Goal: Transaction & Acquisition: Book appointment/travel/reservation

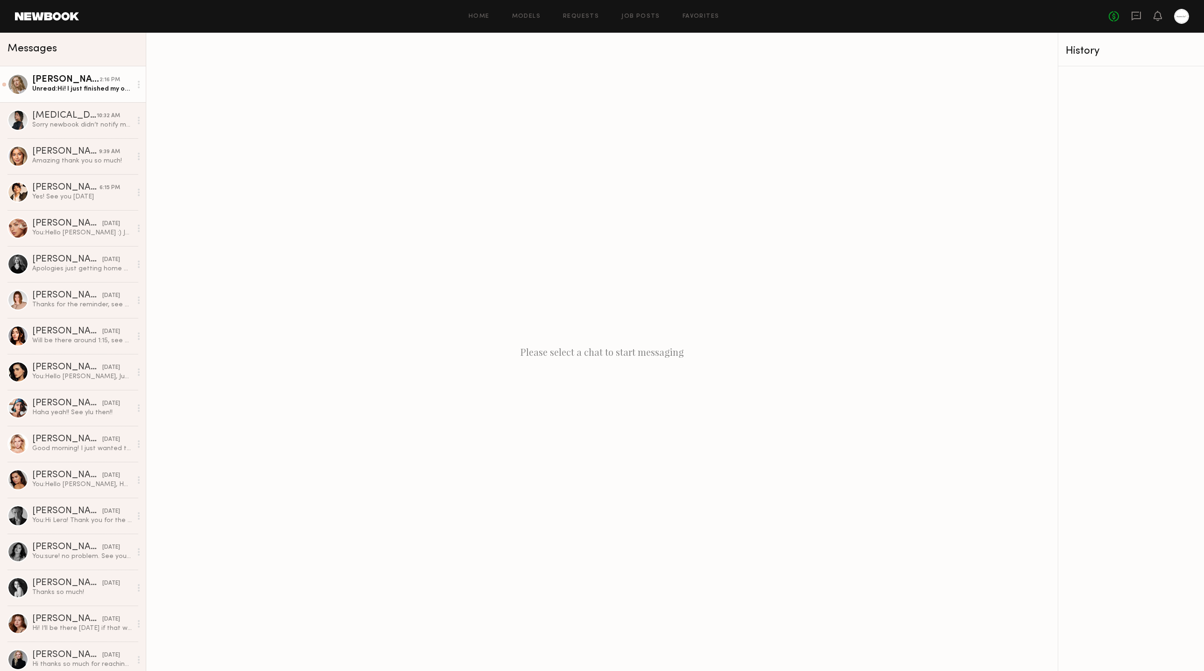
click at [100, 83] on div "2:16 PM" at bounding box center [110, 80] width 21 height 9
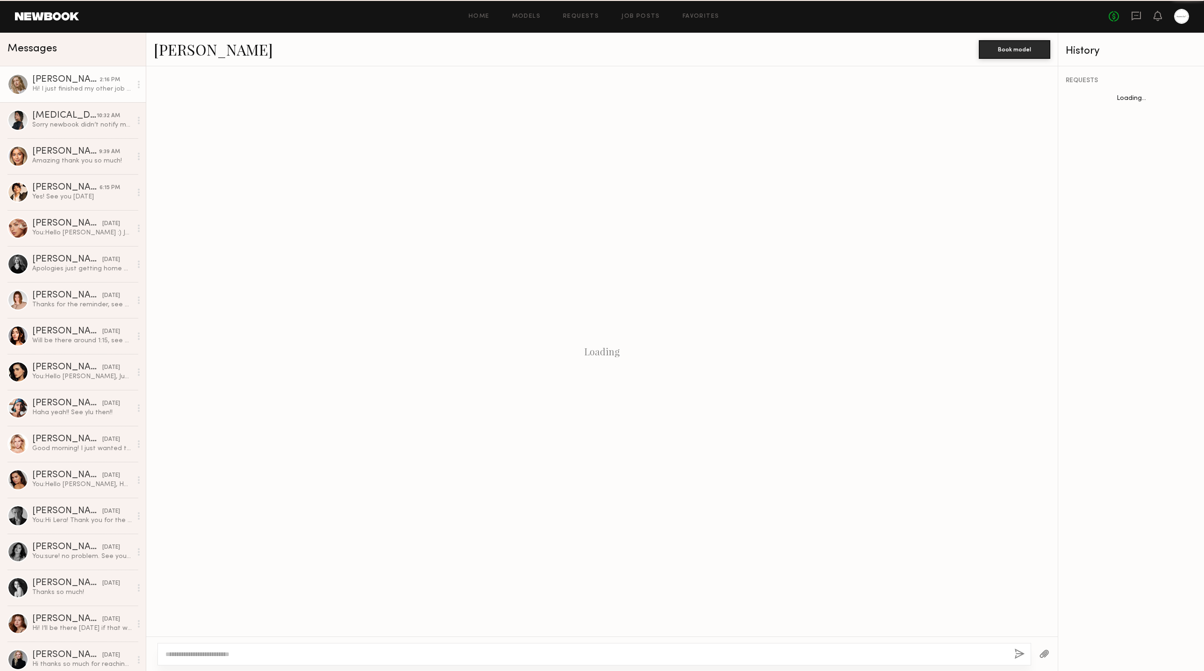
scroll to position [722, 0]
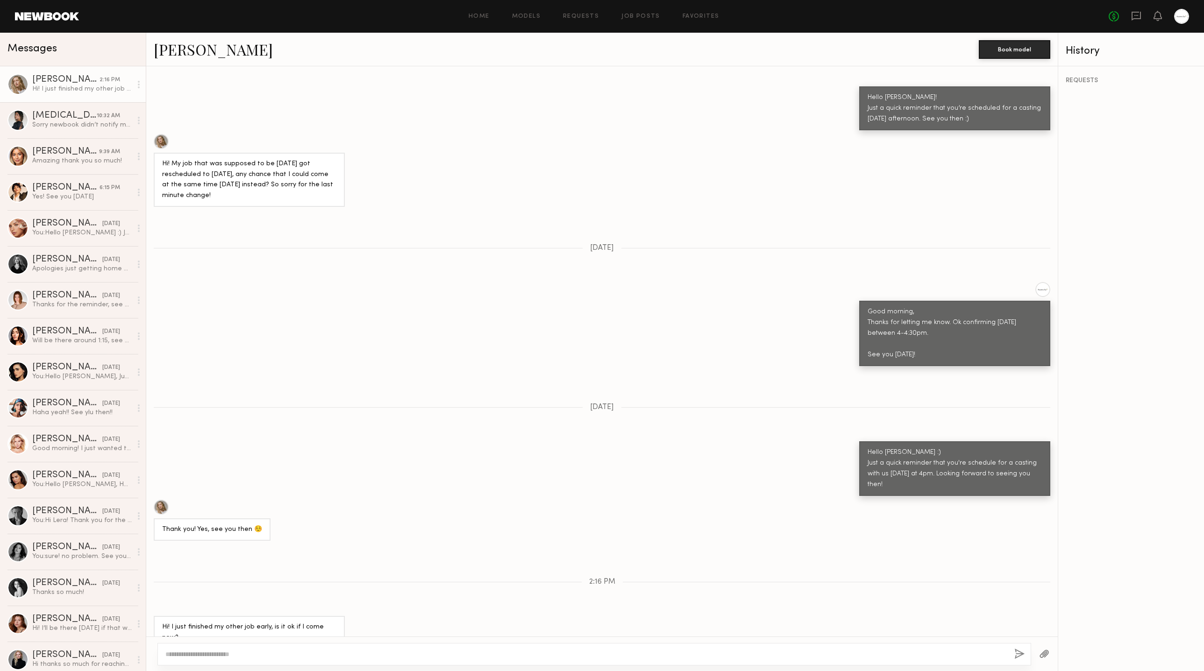
click at [526, 248] on div "Loading Hi Stephanie, thanks for reaching out! I’m interested, what would the h…" at bounding box center [601, 351] width 911 height 570
click at [48, 20] on link at bounding box center [47, 16] width 64 height 8
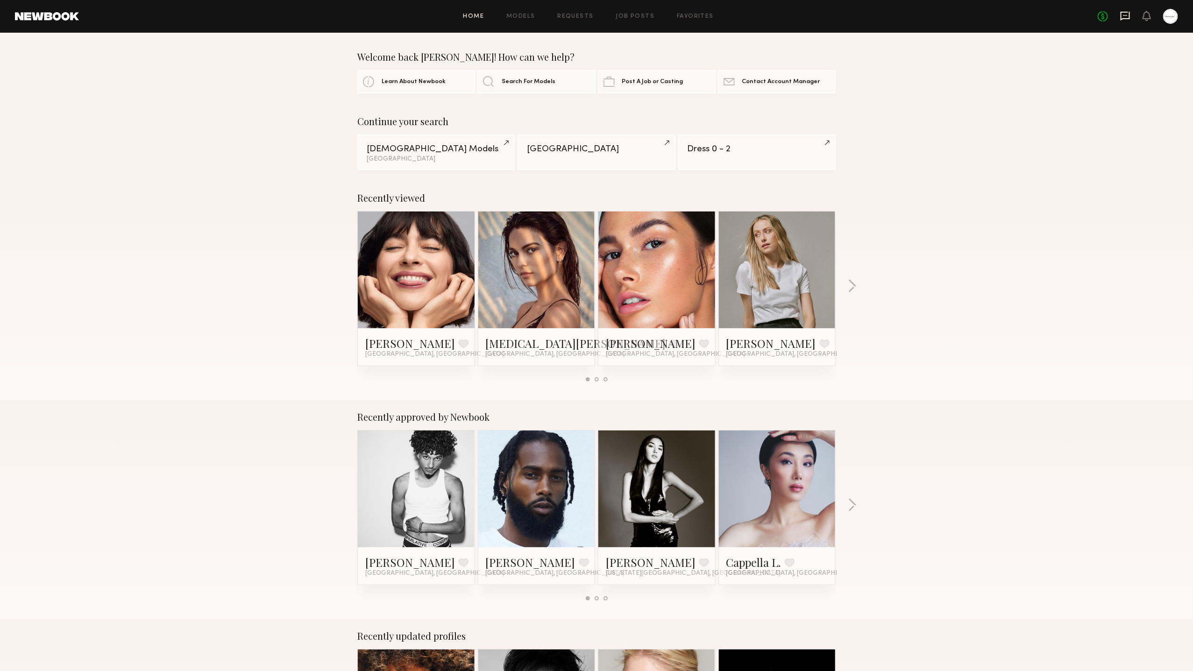
click at [1121, 19] on icon at bounding box center [1125, 16] width 10 height 10
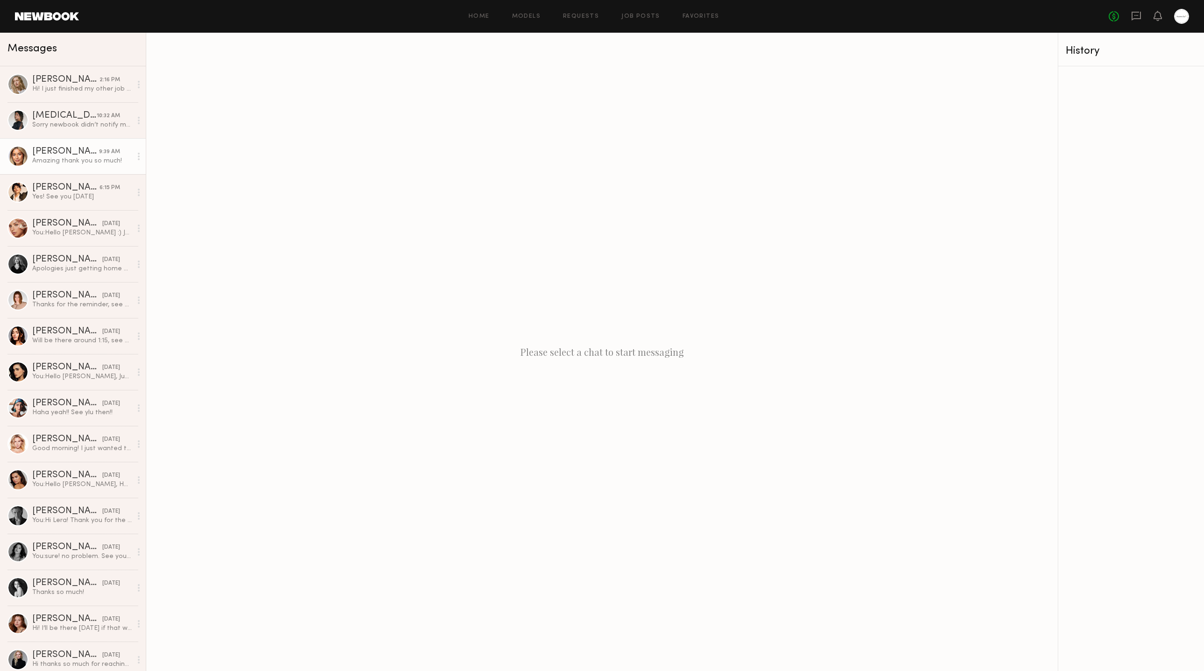
click at [69, 162] on div "Amazing thank you so much!" at bounding box center [82, 161] width 100 height 9
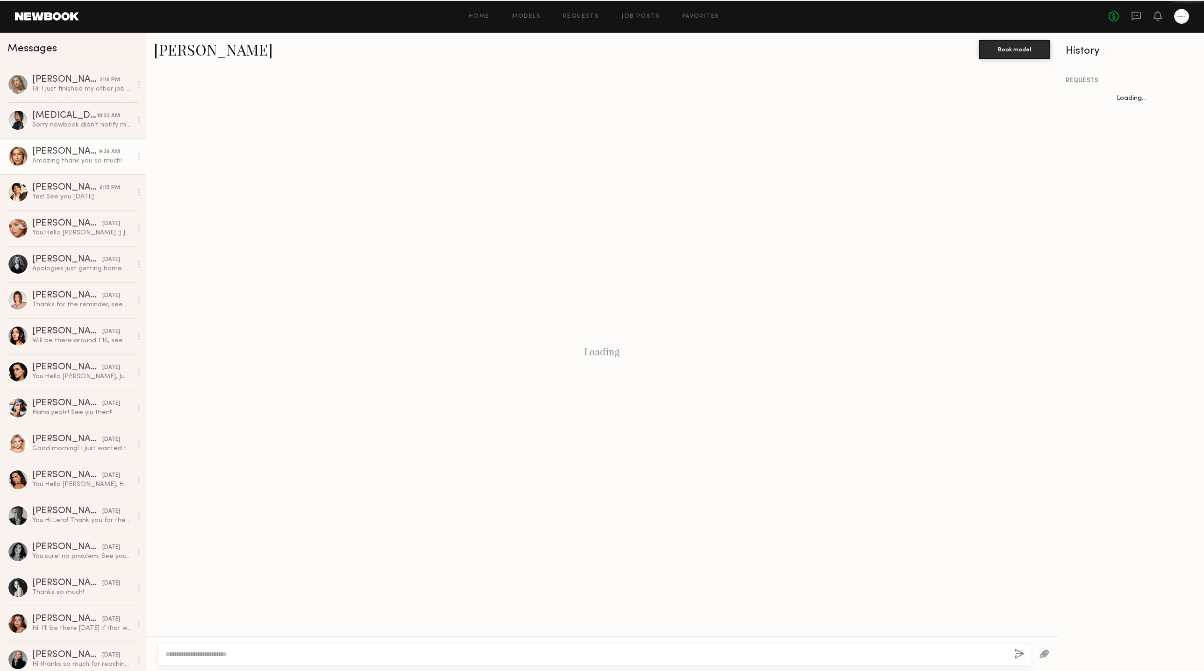
scroll to position [903, 0]
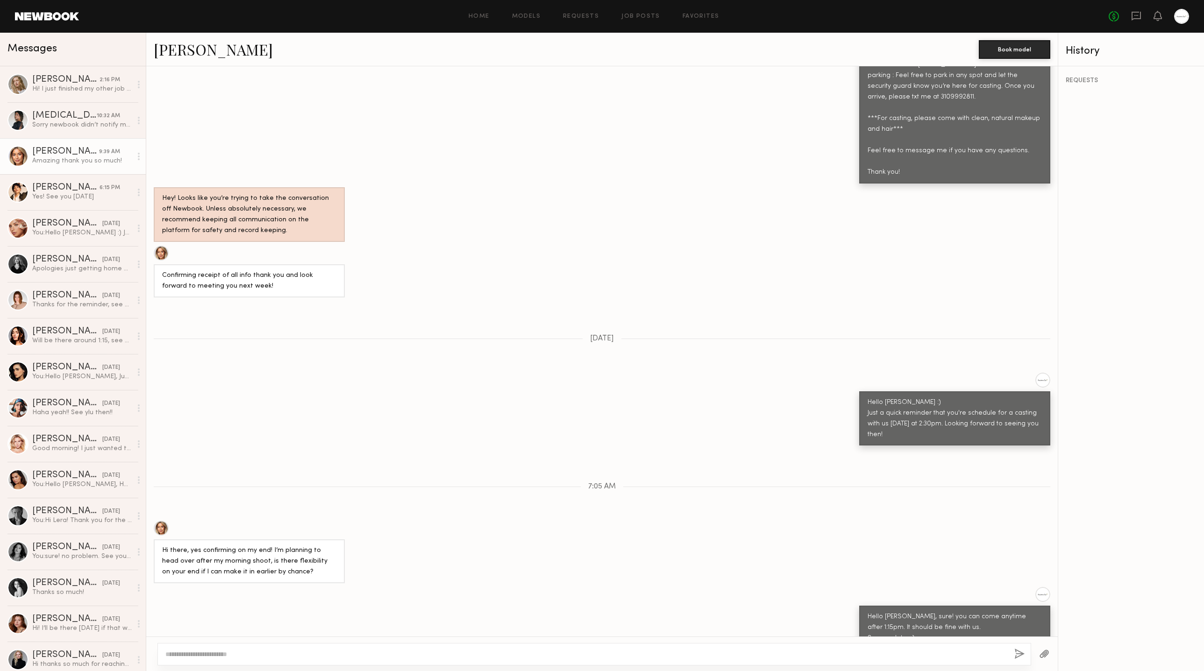
click at [183, 54] on link "Ayanna G." at bounding box center [213, 49] width 119 height 20
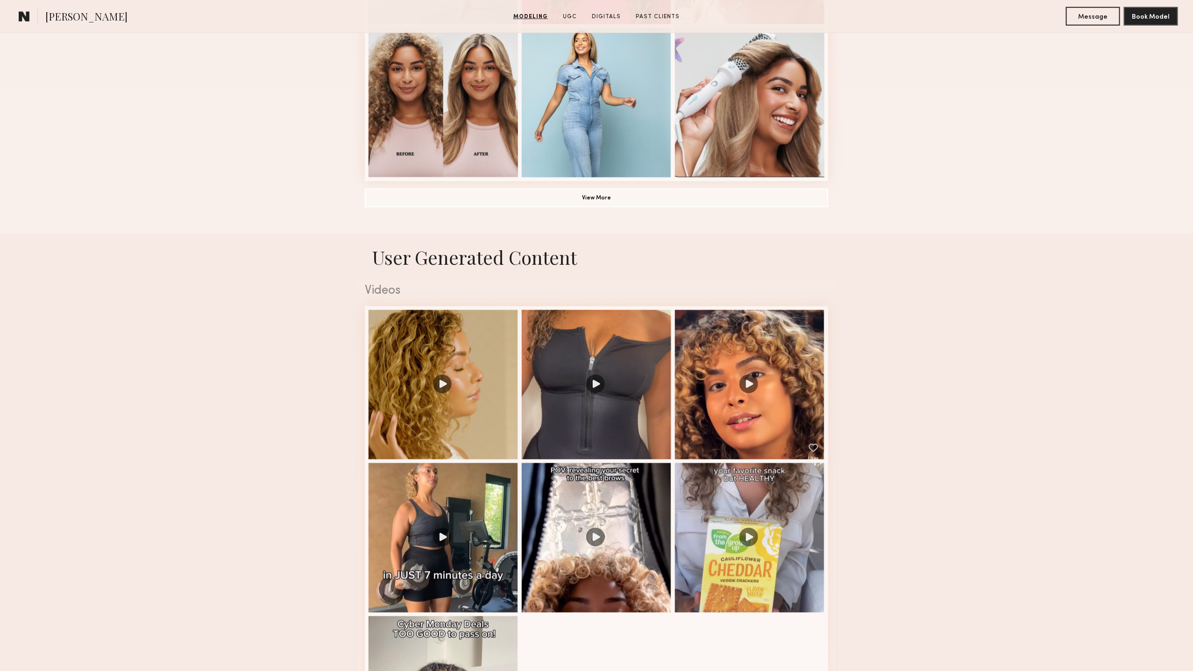
scroll to position [947, 0]
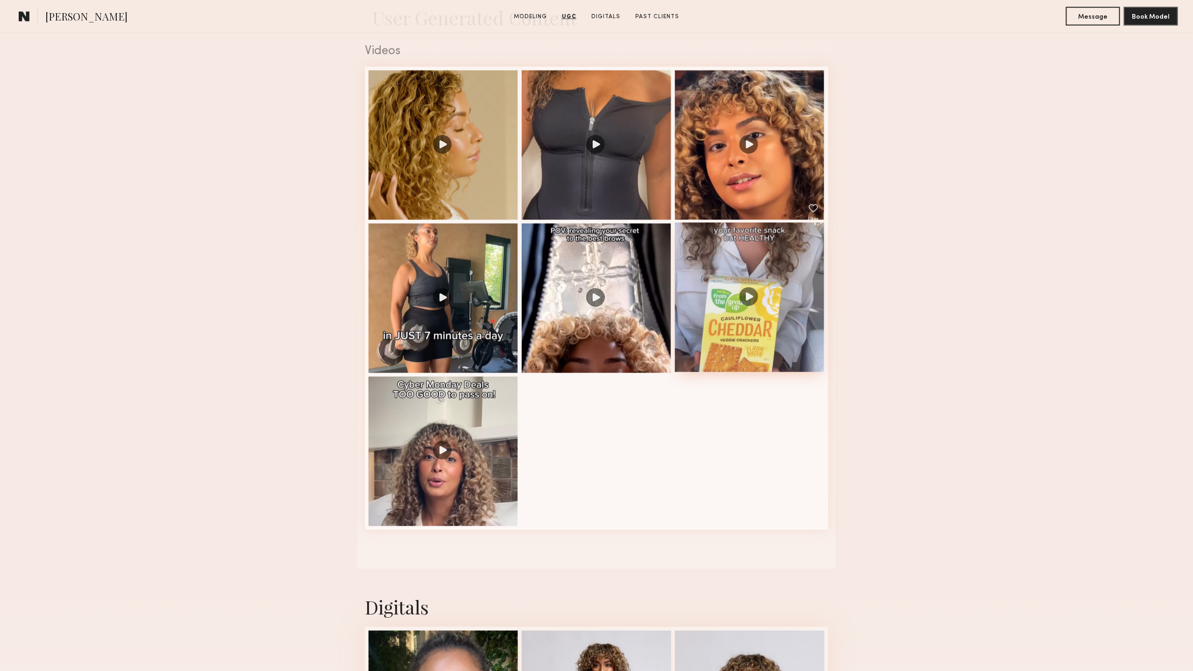
click at [757, 284] on div at bounding box center [749, 297] width 149 height 149
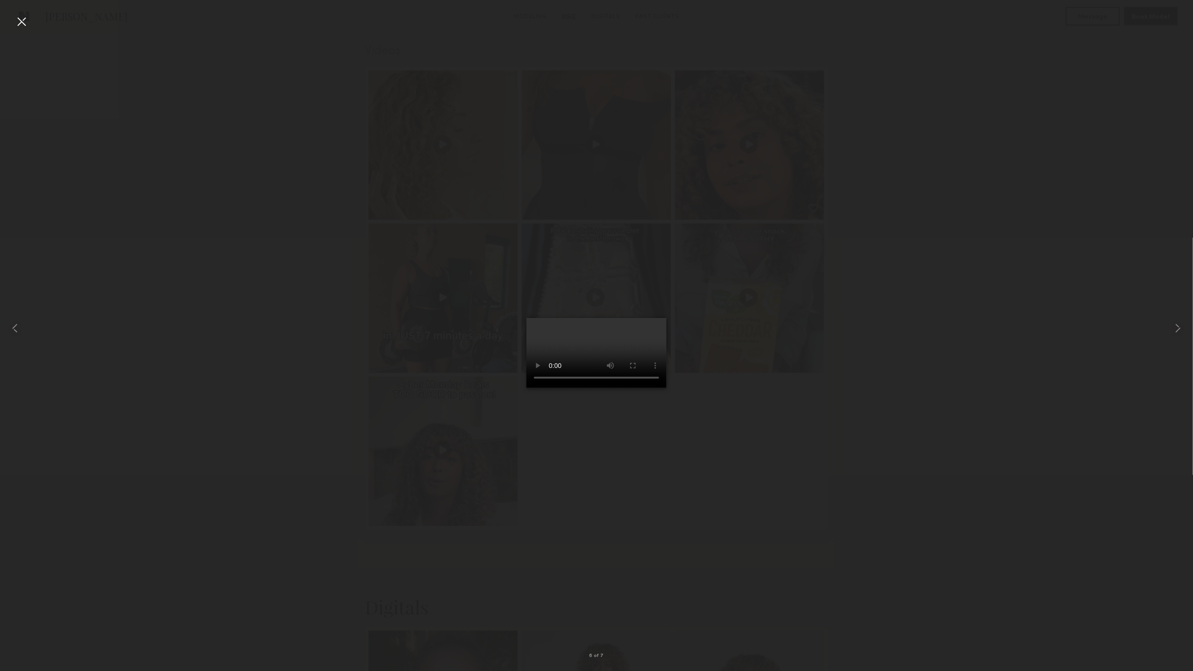
click at [19, 21] on div at bounding box center [21, 21] width 15 height 15
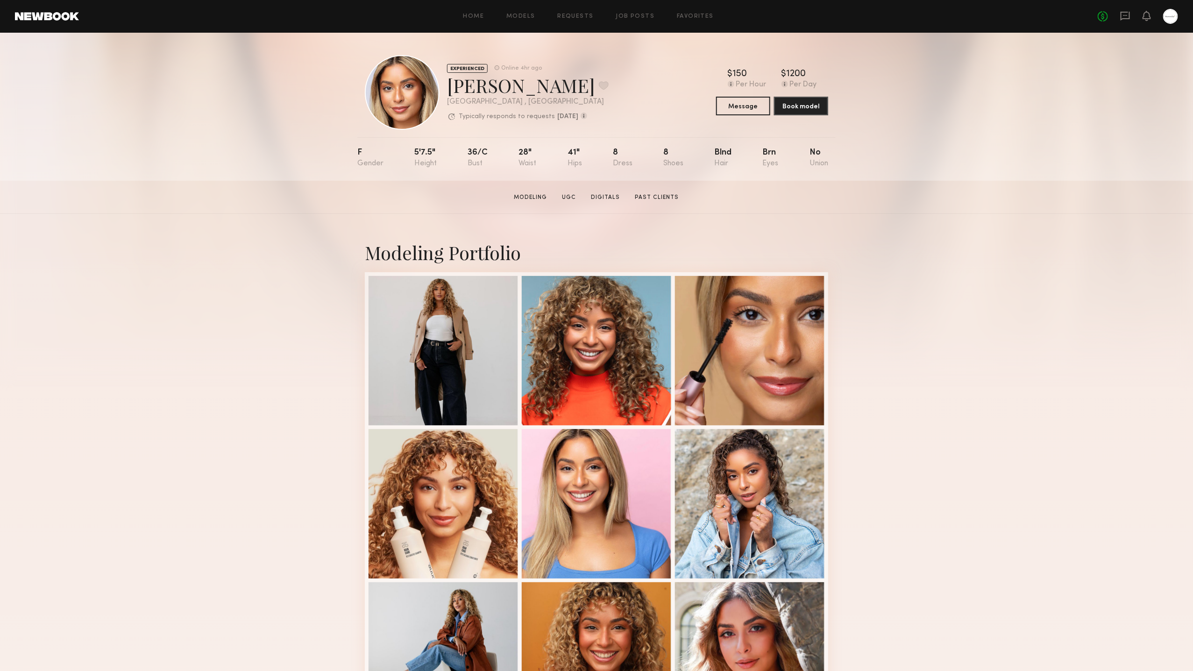
scroll to position [0, 0]
click at [1073, 268] on div "Modeling Portfolio View More" at bounding box center [596, 577] width 1193 height 727
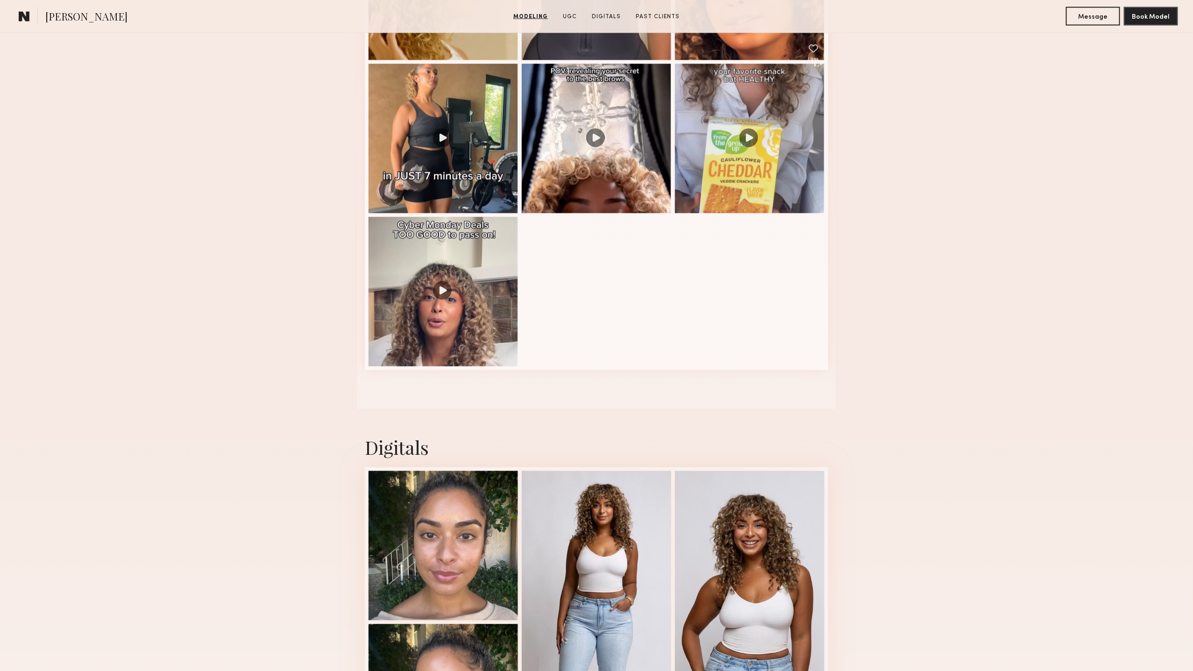
scroll to position [1135, 0]
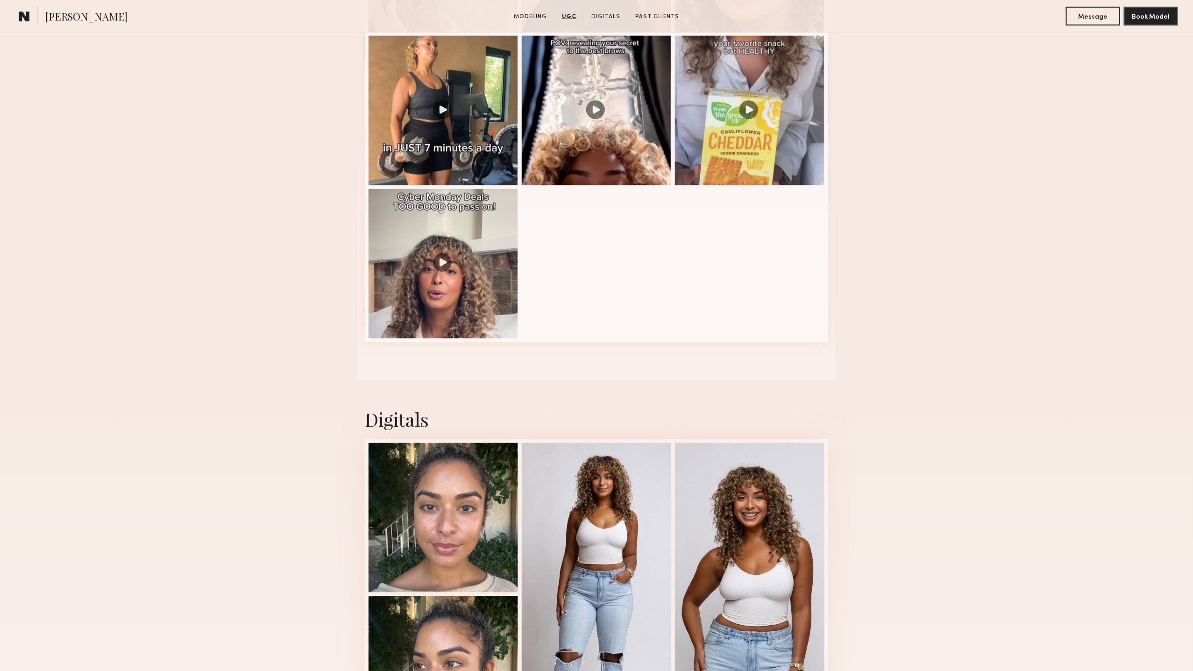
click at [1073, 268] on nb-model-profile-ugc-container "User Generated Content Videos 6 of 7" at bounding box center [596, 93] width 1193 height 575
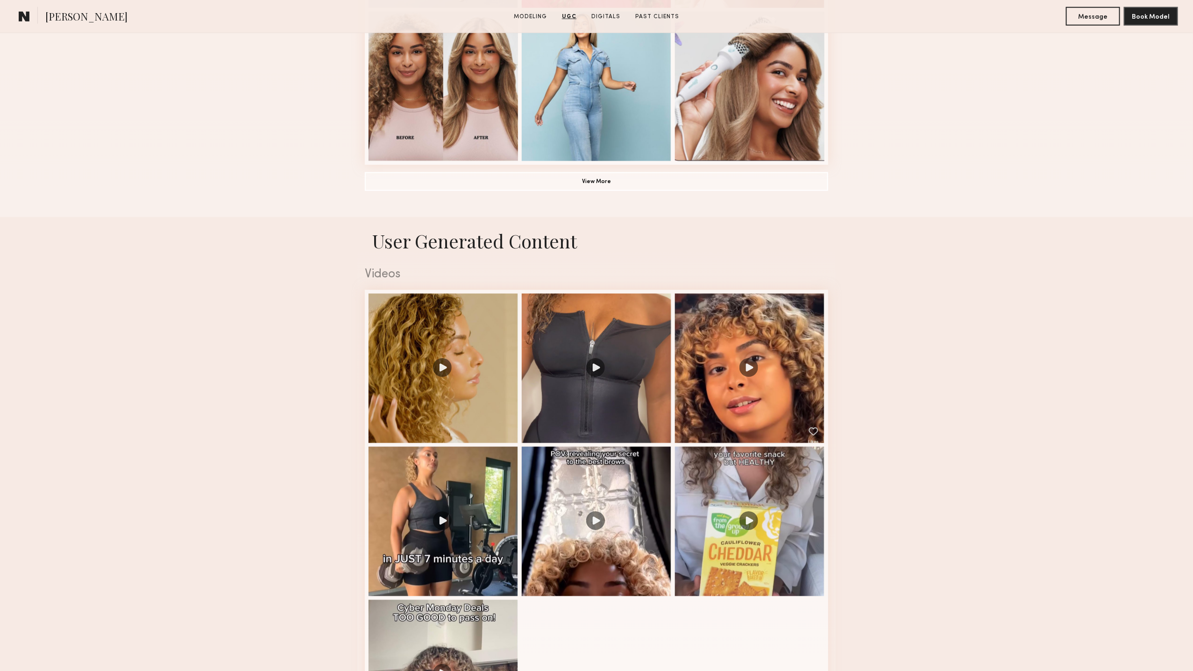
scroll to position [675, 0]
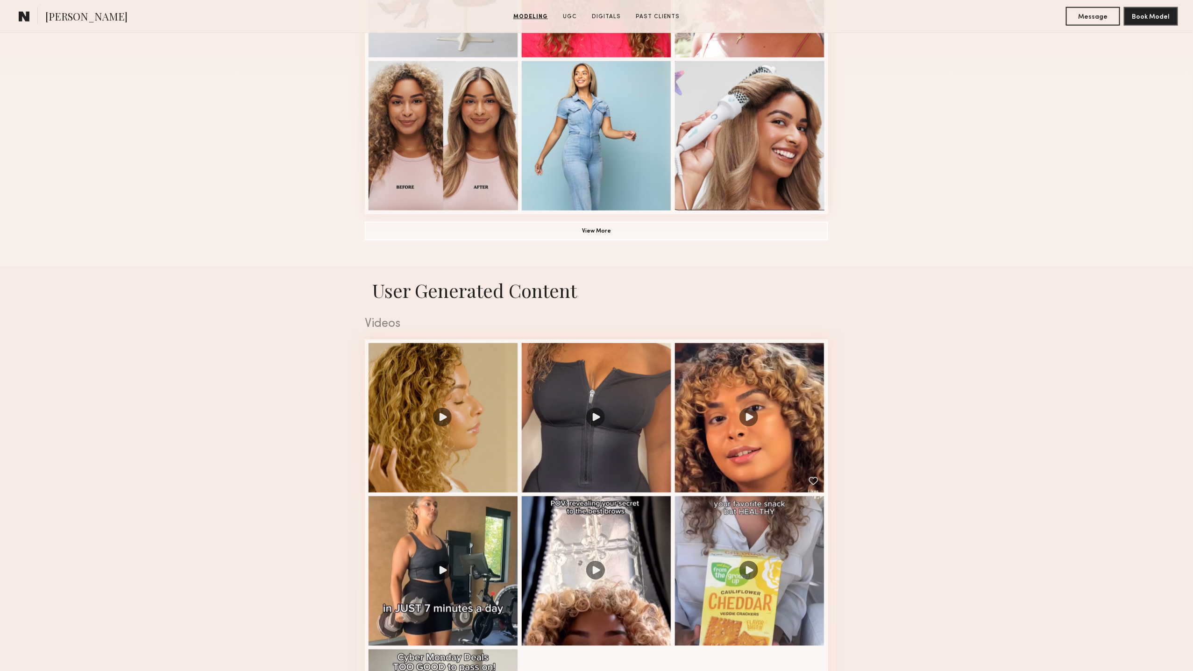
click at [1073, 268] on nb-model-profile-ugc-container "User Generated Content Videos 6 of 7" at bounding box center [596, 554] width 1193 height 575
click at [789, 233] on button "View More" at bounding box center [596, 230] width 463 height 19
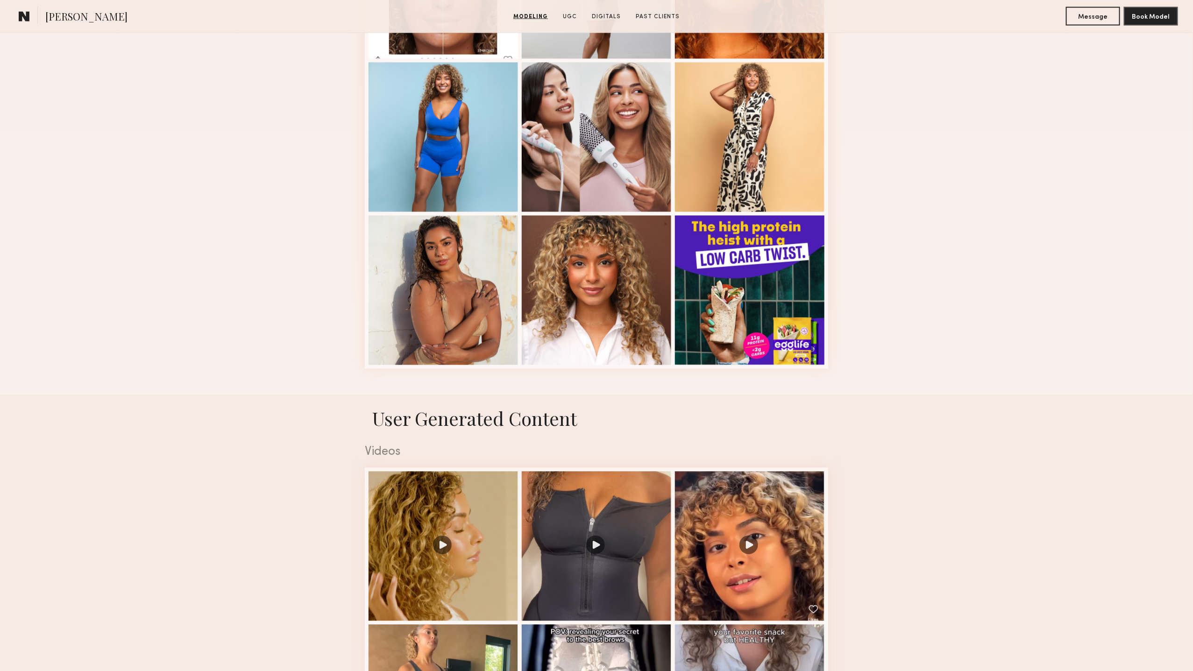
scroll to position [1230, 0]
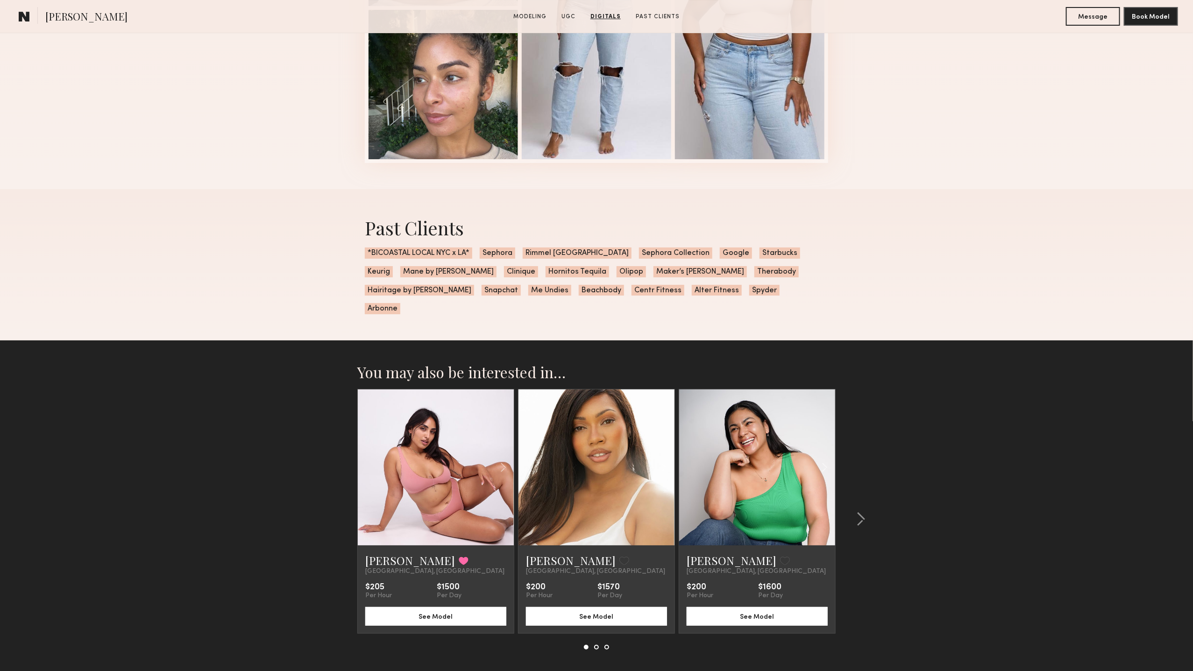
scroll to position [2336, 0]
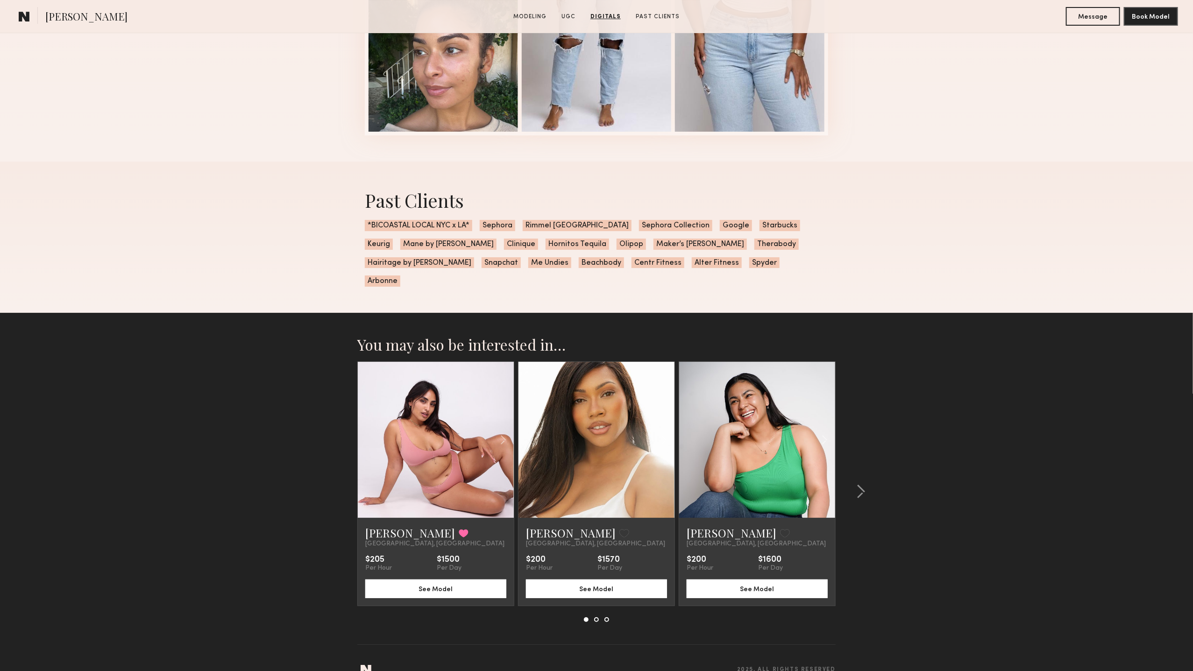
click at [1022, 256] on div "Past Clients *BICOASTAL LOCAL NYC x LA* Sephora Rimmel [GEOGRAPHIC_DATA] Sephor…" at bounding box center [596, 238] width 1193 height 152
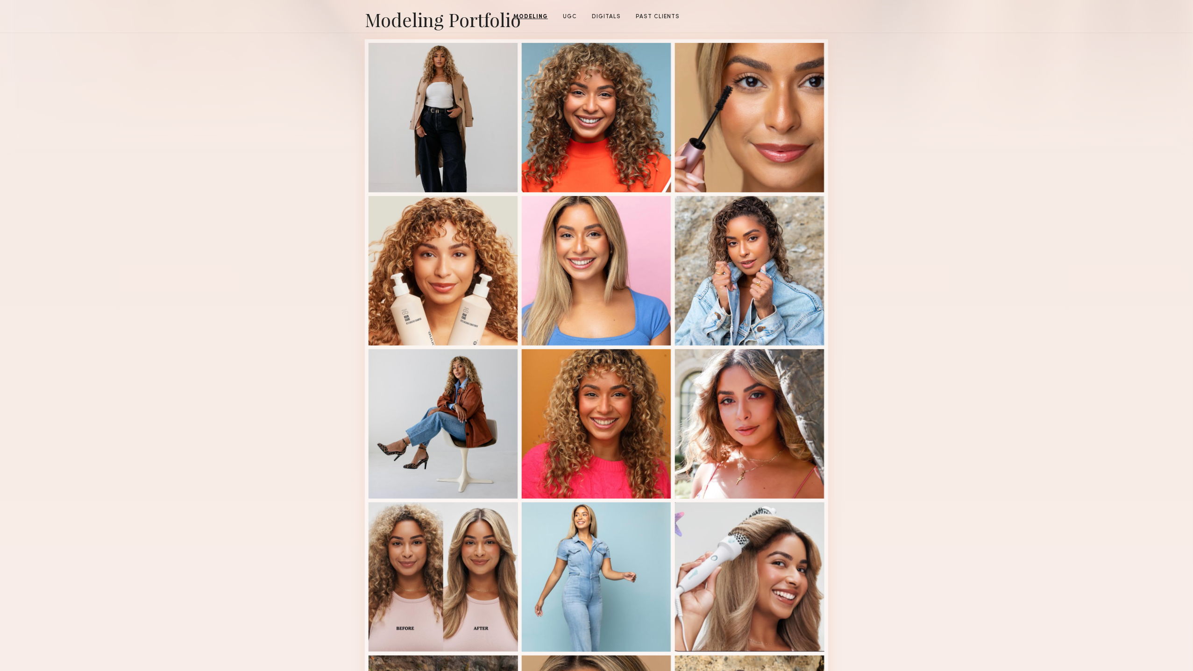
scroll to position [0, 0]
